Goal: Task Accomplishment & Management: Complete application form

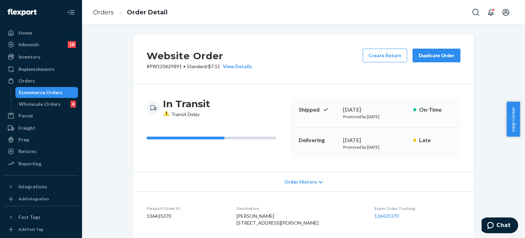
scroll to position [205, 0]
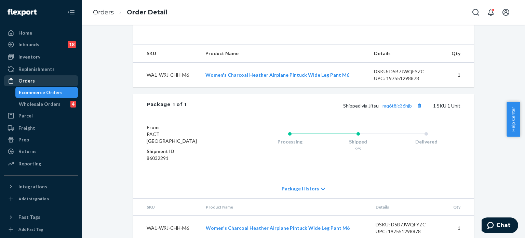
click at [28, 80] on div "Orders" at bounding box center [26, 80] width 16 height 7
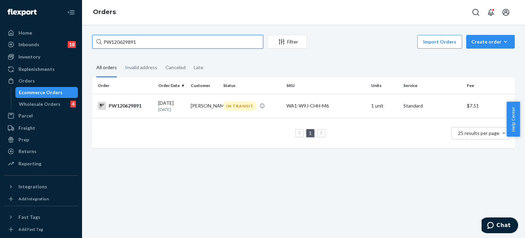
drag, startPoint x: 135, startPoint y: 43, endPoint x: 98, endPoint y: 45, distance: 36.3
click at [98, 45] on div "PW120629891" at bounding box center [177, 42] width 171 height 14
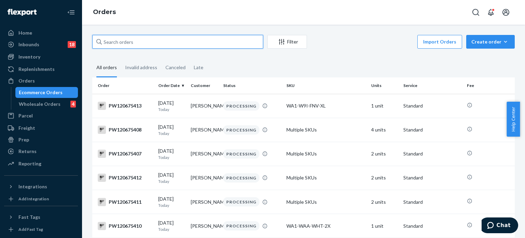
paste input "[STREET_ADDRESS]"
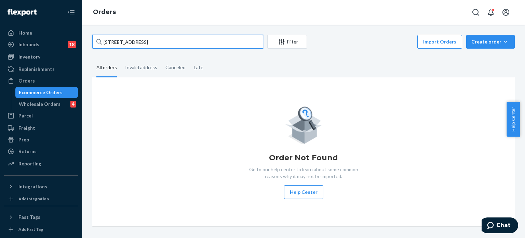
type input "[STREET_ADDRESS]"
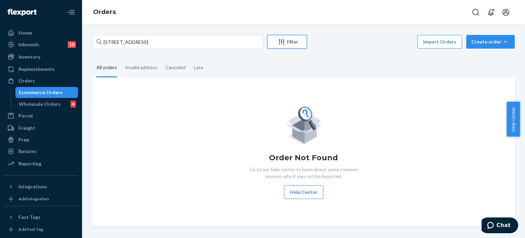
click at [293, 42] on div "Filter" at bounding box center [287, 41] width 39 height 7
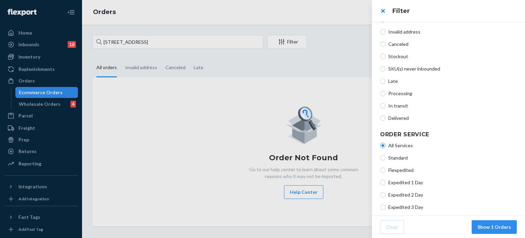
scroll to position [34, 0]
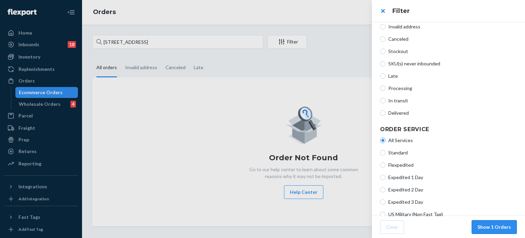
click at [497, 227] on button "Show 1 Orders" at bounding box center [494, 227] width 45 height 14
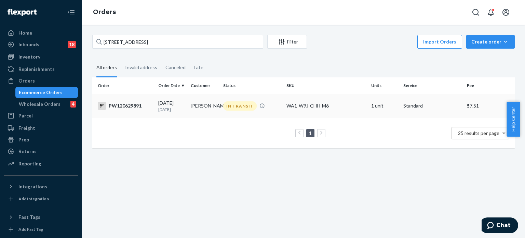
click at [131, 108] on div "PW120629891" at bounding box center [125, 106] width 55 height 8
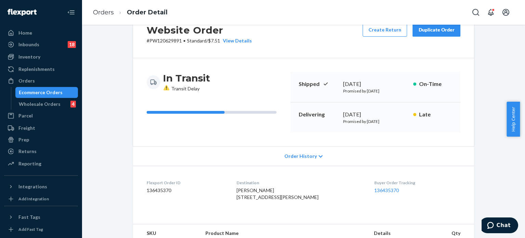
scroll to position [23, 0]
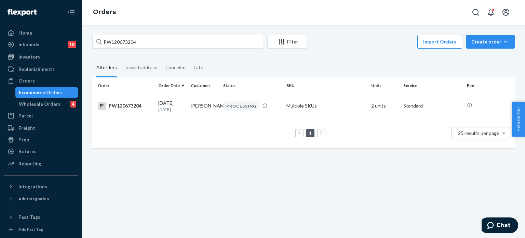
click at [137, 32] on div "PW120673204 Filter Import Orders Create order Ecommerce order Removal order All…" at bounding box center [303, 131] width 443 height 213
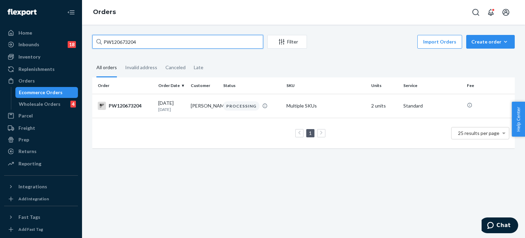
drag, startPoint x: 145, startPoint y: 41, endPoint x: 93, endPoint y: 44, distance: 52.4
click at [93, 44] on input "PW120673204" at bounding box center [177, 42] width 171 height 14
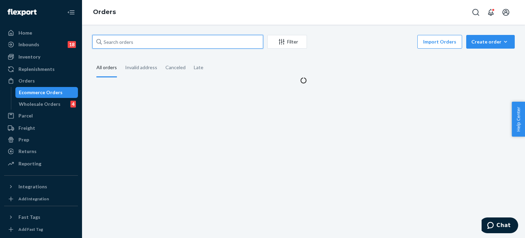
paste input "PW120647206"
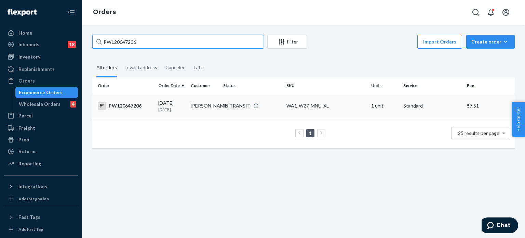
type input "PW120647206"
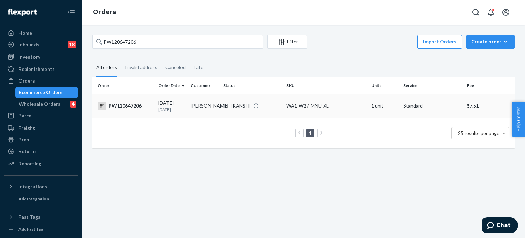
click at [129, 105] on div "PW120647206" at bounding box center [125, 106] width 55 height 8
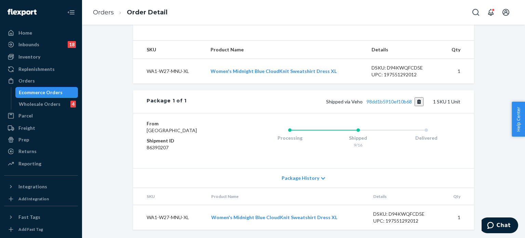
scroll to position [228, 0]
click at [497, 224] on span "Chat" at bounding box center [492, 225] width 10 height 7
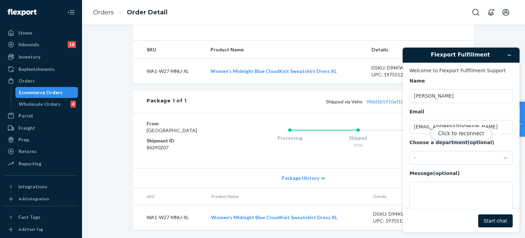
scroll to position [0, 0]
click at [458, 136] on button "Click to reconnect" at bounding box center [461, 133] width 61 height 13
click at [466, 158] on div "-" at bounding box center [457, 158] width 86 height 6
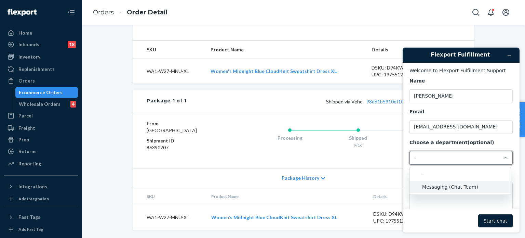
click at [463, 183] on li "Messaging (Chat Team)" at bounding box center [460, 187] width 101 height 12
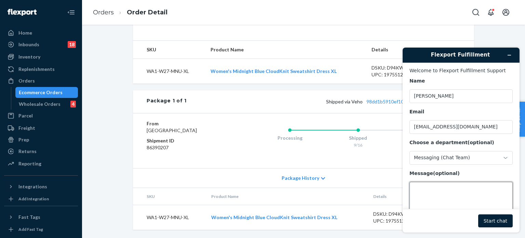
click at [452, 188] on textarea "Message (optional)" at bounding box center [461, 201] width 103 height 38
click at [435, 197] on textarea "Message (optional)" at bounding box center [461, 201] width 103 height 38
paste textarea "PW120647206"
type textarea "Hi there, this order appears to be stuck with Veho: PW120647206"
click at [491, 221] on button "Start chat" at bounding box center [495, 220] width 35 height 13
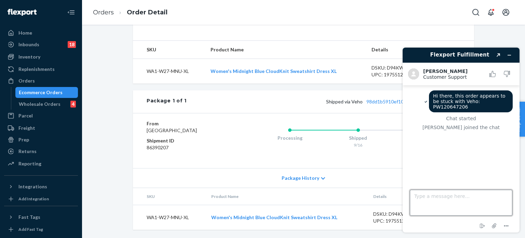
click at [444, 203] on textarea "Type a message here..." at bounding box center [461, 202] width 103 height 26
paste textarea "https://track.shipveho.com/#/trackingId/98DD1B5910EF10B68"
type textarea "Hi Beatriz, Can you learn when this package will be delivered? https://track.sh…"
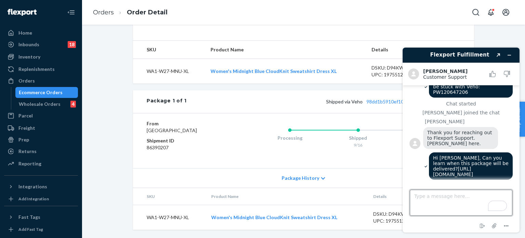
scroll to position [43, 0]
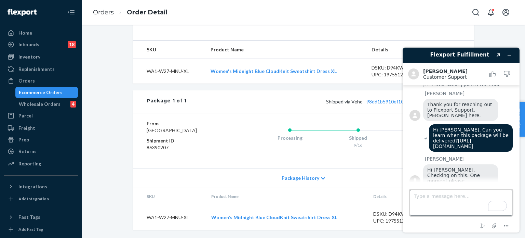
click at [447, 196] on textarea "Type a message here..." at bounding box center [461, 202] width 103 height 26
type textarea "Thank you"
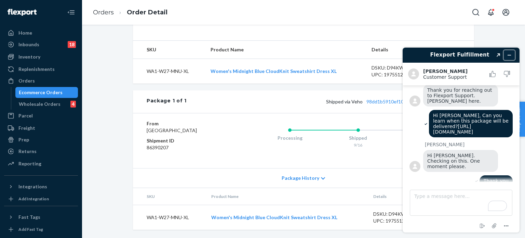
click at [507, 54] on icon "Minimize widget" at bounding box center [509, 55] width 5 height 5
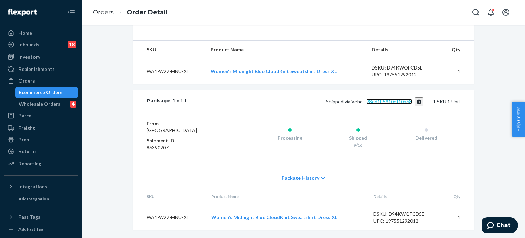
click at [389, 98] on link "98dd1b5910ef10b68" at bounding box center [389, 101] width 45 height 6
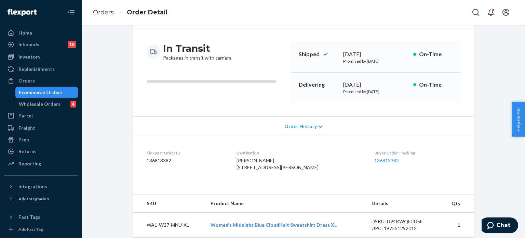
click at [506, 222] on span "Chat" at bounding box center [504, 225] width 14 height 6
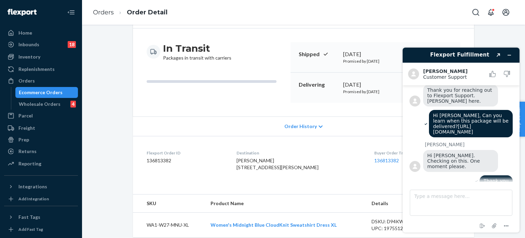
scroll to position [120, 0]
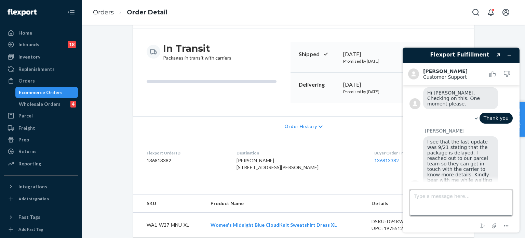
click at [465, 194] on textarea "Type a message here..." at bounding box center [461, 202] width 103 height 26
type textarea "Thanks Beatriz!"
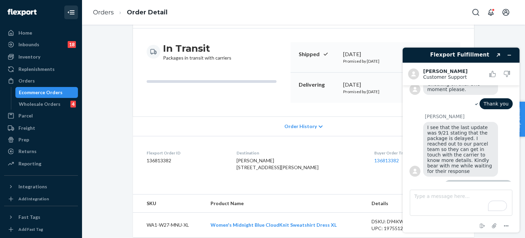
scroll to position [187, 0]
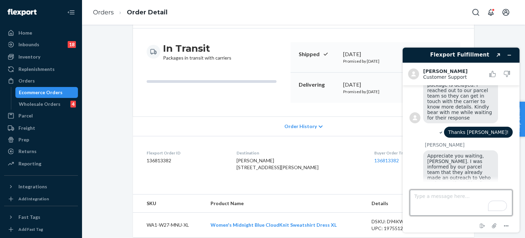
click at [469, 198] on textarea "Type a message here..." at bounding box center [461, 202] width 103 height 26
type textarea "thanks"
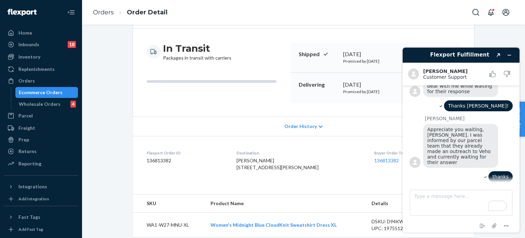
scroll to position [263, 0]
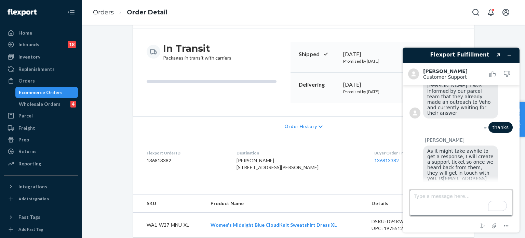
click at [447, 201] on textarea "Type a message here..." at bounding box center [461, 202] width 103 height 26
type textarea "that's my email, sounds good, Bye"
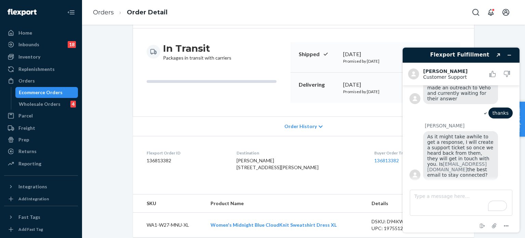
scroll to position [335, 0]
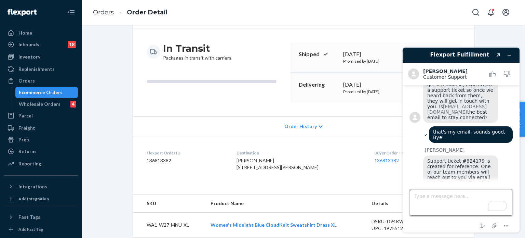
click at [464, 198] on textarea "Type a message here..." at bounding box center [461, 202] width 103 height 26
type textarea "Nope, we are good. Bye"
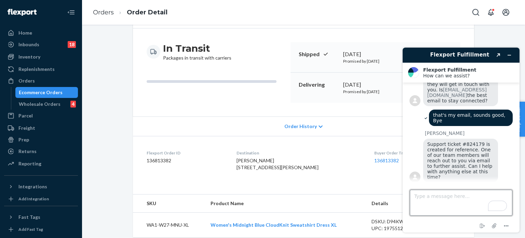
scroll to position [417, 0]
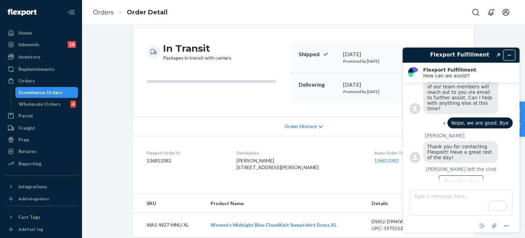
click at [509, 54] on icon "Minimize widget" at bounding box center [509, 55] width 5 height 5
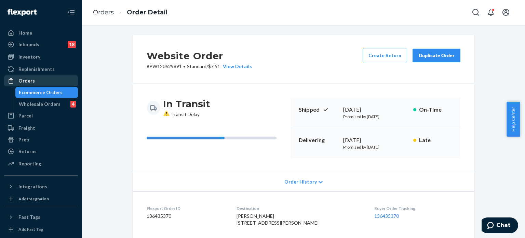
scroll to position [23, 0]
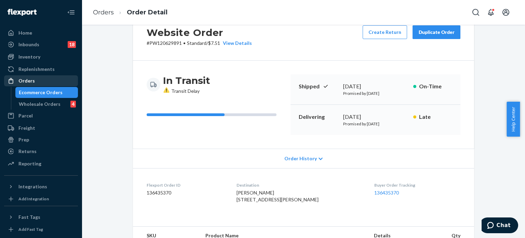
click at [40, 79] on div "Orders" at bounding box center [41, 81] width 72 height 10
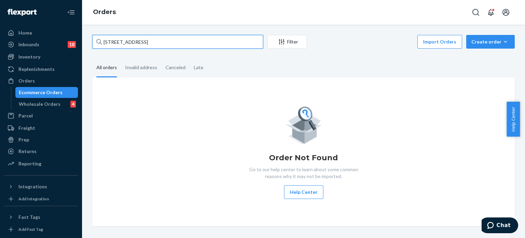
drag, startPoint x: 224, startPoint y: 41, endPoint x: 91, endPoint y: 46, distance: 133.8
click at [91, 46] on div "6931 Willow Creek Cir North Port FL 34287-3459 Filter Import Orders Create orde…" at bounding box center [303, 130] width 433 height 191
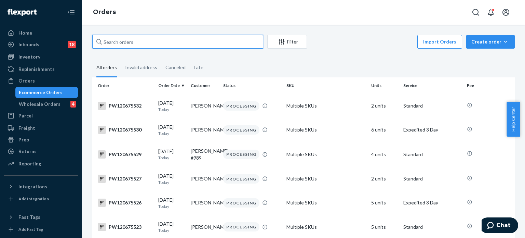
paste input "PW120601058"
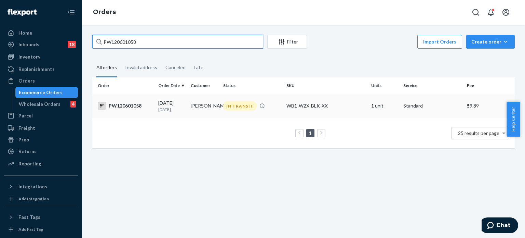
type input "PW120601058"
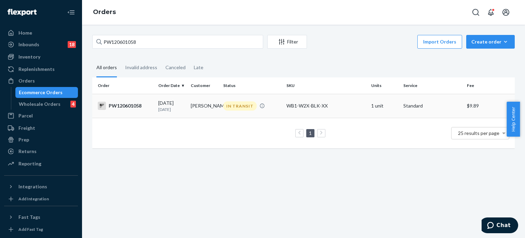
click at [128, 108] on div "PW120601058" at bounding box center [125, 106] width 55 height 8
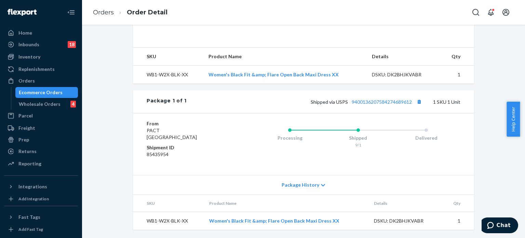
scroll to position [231, 0]
click at [373, 101] on link "9400136207584274689612" at bounding box center [382, 102] width 60 height 6
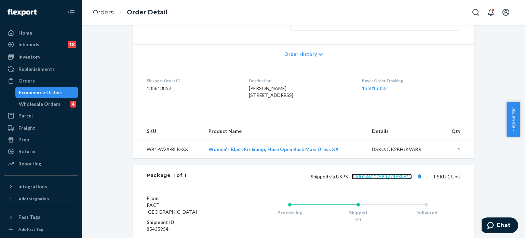
scroll to position [60, 0]
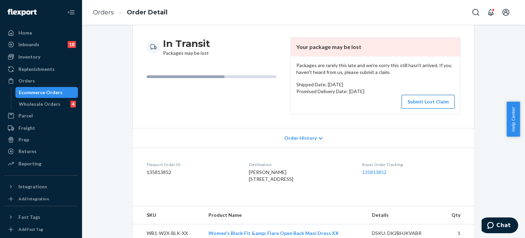
click at [429, 102] on button "Submit Lost Claim" at bounding box center [428, 102] width 53 height 14
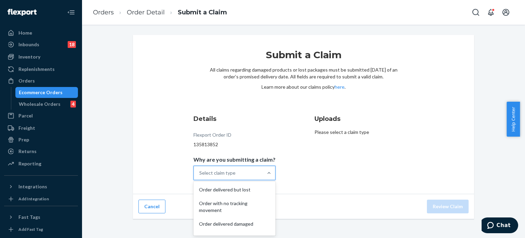
click at [255, 172] on div "Select claim type" at bounding box center [228, 173] width 69 height 14
click at [200, 172] on input "Why are you submitting a claim? option Order delivered but lost focused, 1 of 5…" at bounding box center [199, 172] width 1 height 7
click at [248, 201] on div "Order with no tracking movement" at bounding box center [234, 206] width 79 height 21
click at [200, 176] on input "Why are you submitting a claim? option Order with no tracking movement focused,…" at bounding box center [199, 172] width 1 height 7
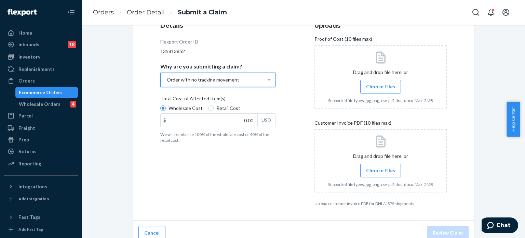
scroll to position [100, 0]
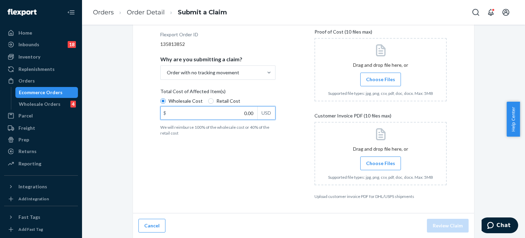
click at [245, 115] on input "0.00" at bounding box center [209, 112] width 97 height 13
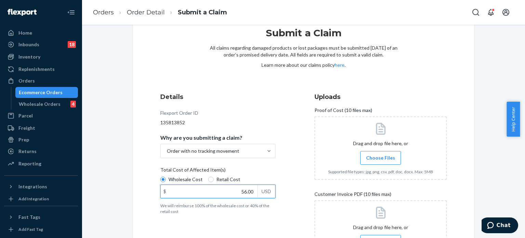
scroll to position [34, 0]
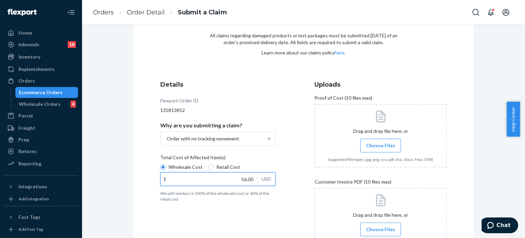
type input "56.00"
click at [386, 147] on span "Choose Files" at bounding box center [380, 145] width 29 height 7
click at [381, 147] on input "Choose Files" at bounding box center [381, 146] width 0 height 8
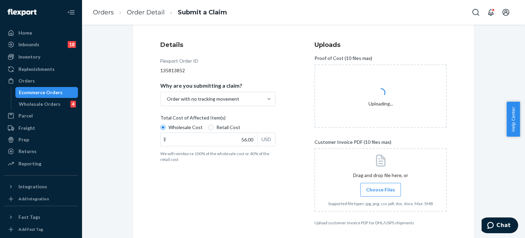
scroll to position [100, 0]
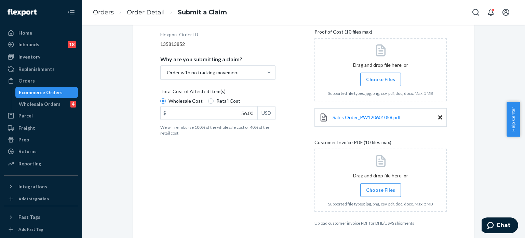
click at [379, 189] on span "Choose Files" at bounding box center [380, 189] width 29 height 7
click at [381, 189] on input "Choose Files" at bounding box center [381, 190] width 0 height 8
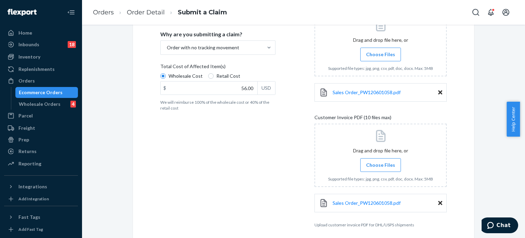
scroll to position [153, 0]
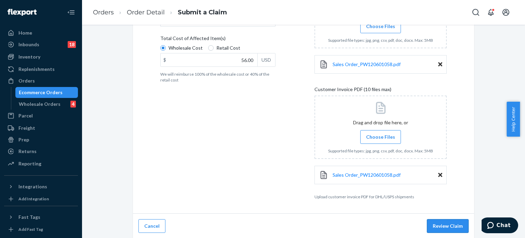
click at [441, 224] on button "Review Claim" at bounding box center [448, 226] width 42 height 14
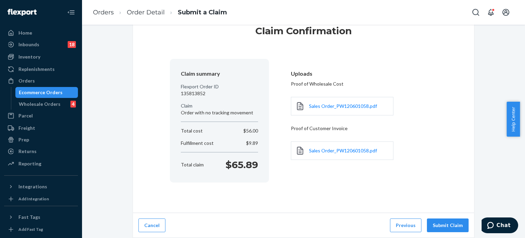
scroll to position [23, 0]
click at [449, 224] on button "Submit Claim" at bounding box center [448, 226] width 42 height 14
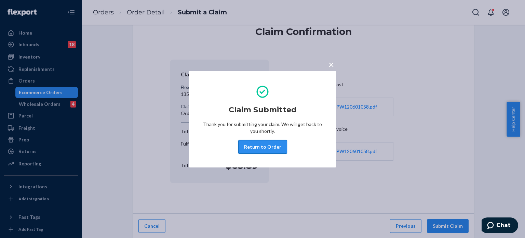
click at [260, 148] on button "Return to Order" at bounding box center [262, 147] width 49 height 14
